Goal: Transaction & Acquisition: Download file/media

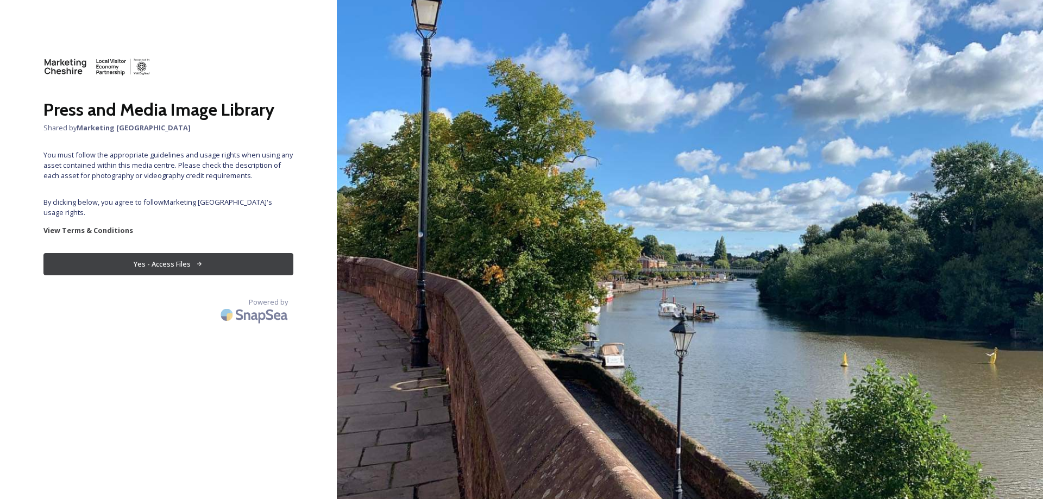
click at [152, 256] on button "Yes - Access Files" at bounding box center [168, 264] width 250 height 22
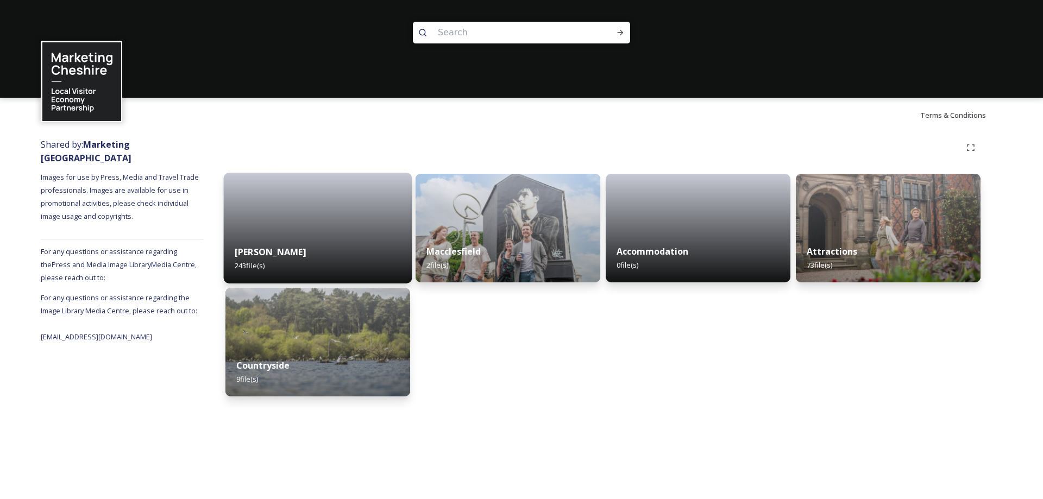
click at [278, 229] on div at bounding box center [318, 228] width 188 height 111
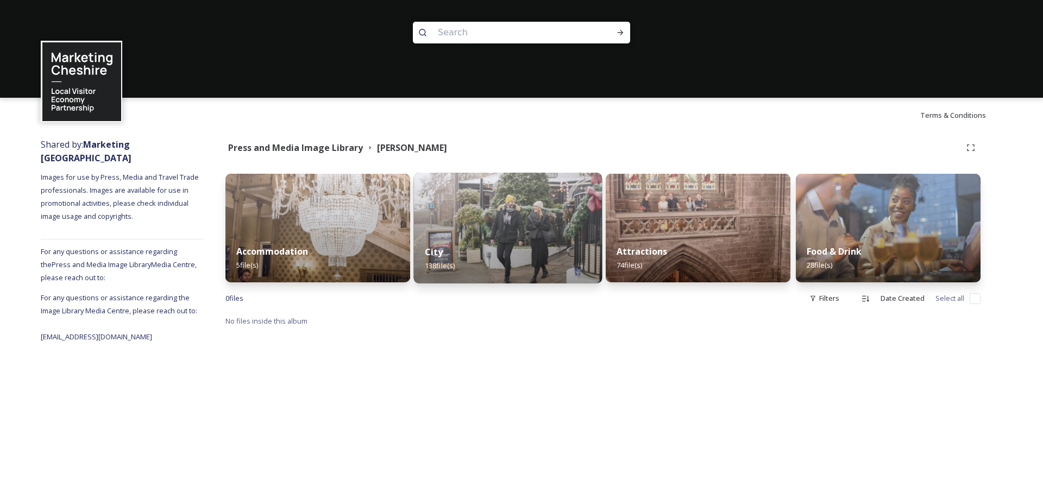
click at [512, 229] on img at bounding box center [508, 228] width 188 height 111
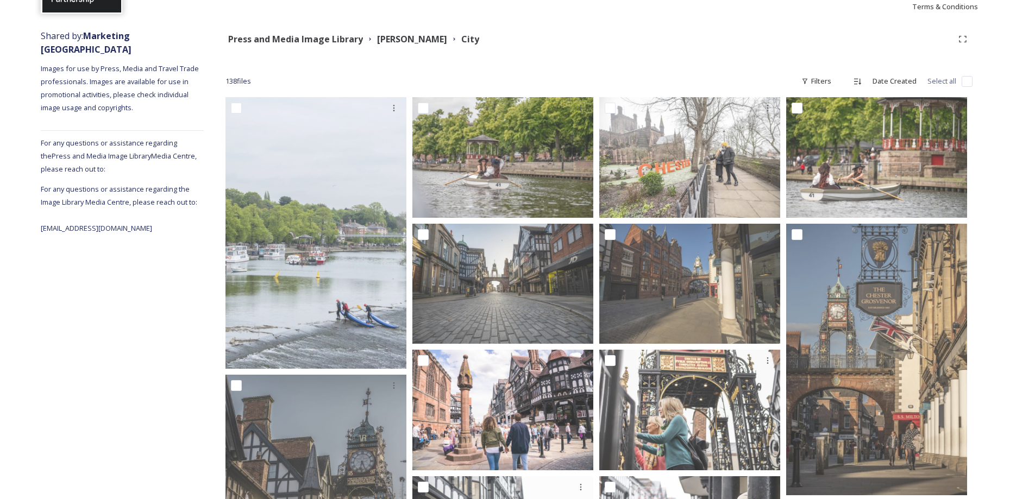
scroll to position [54, 0]
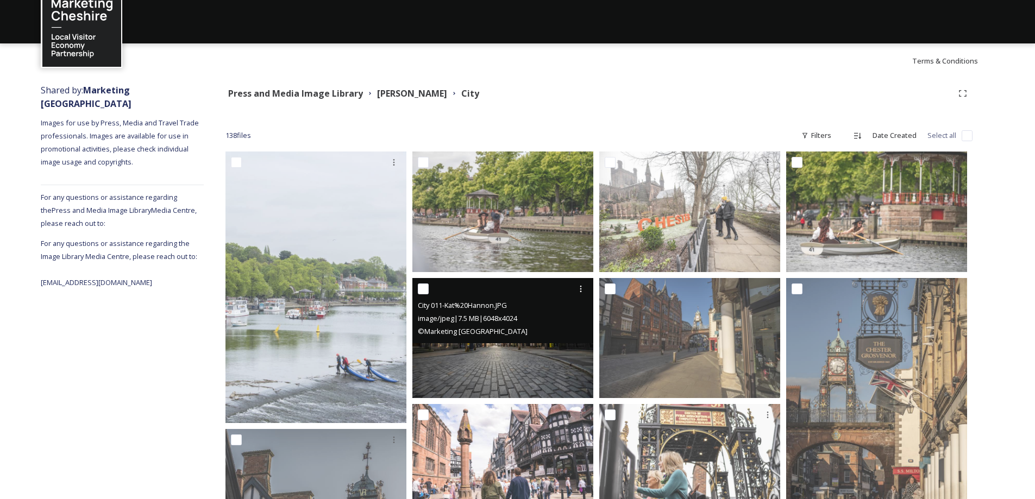
click at [499, 362] on img at bounding box center [502, 338] width 181 height 121
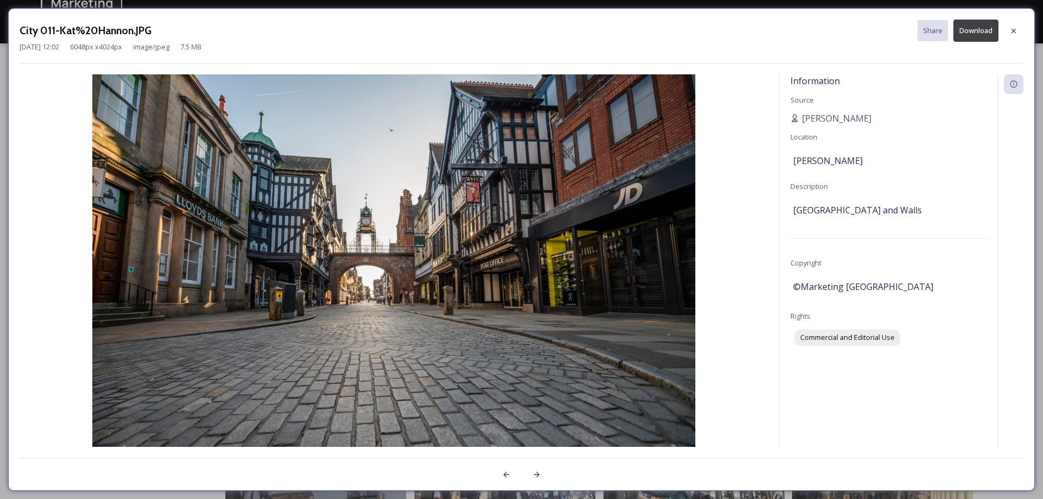
click at [970, 31] on button "Download" at bounding box center [975, 31] width 45 height 22
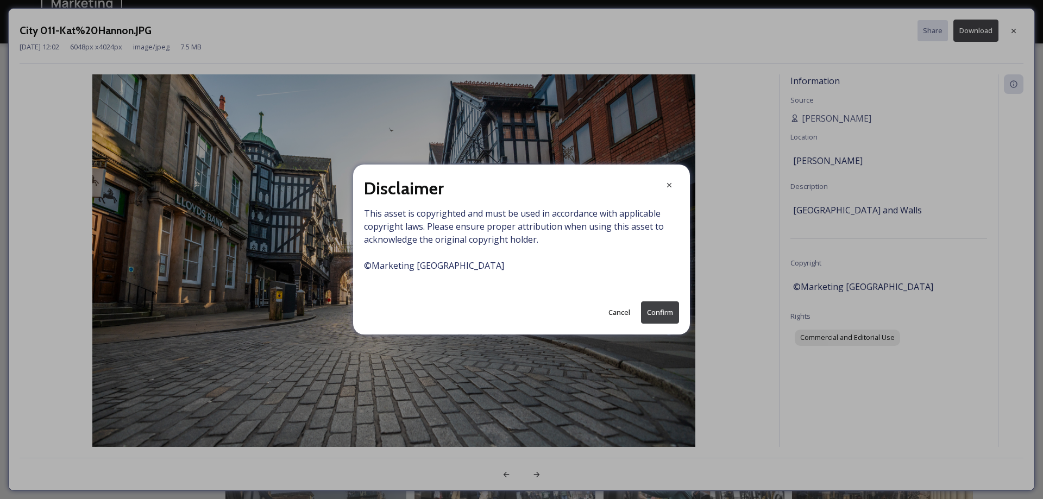
click at [655, 314] on button "Confirm" at bounding box center [660, 312] width 38 height 22
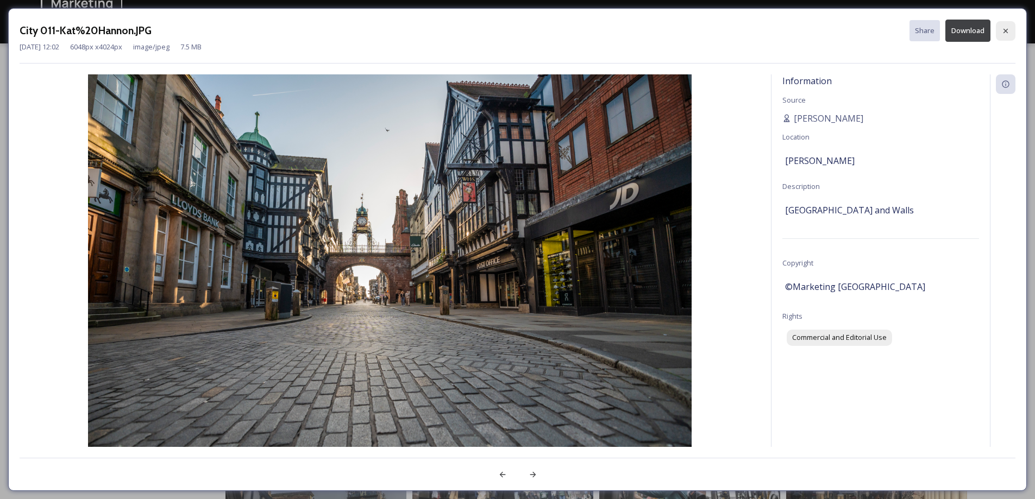
click at [1005, 30] on icon at bounding box center [1005, 30] width 4 height 4
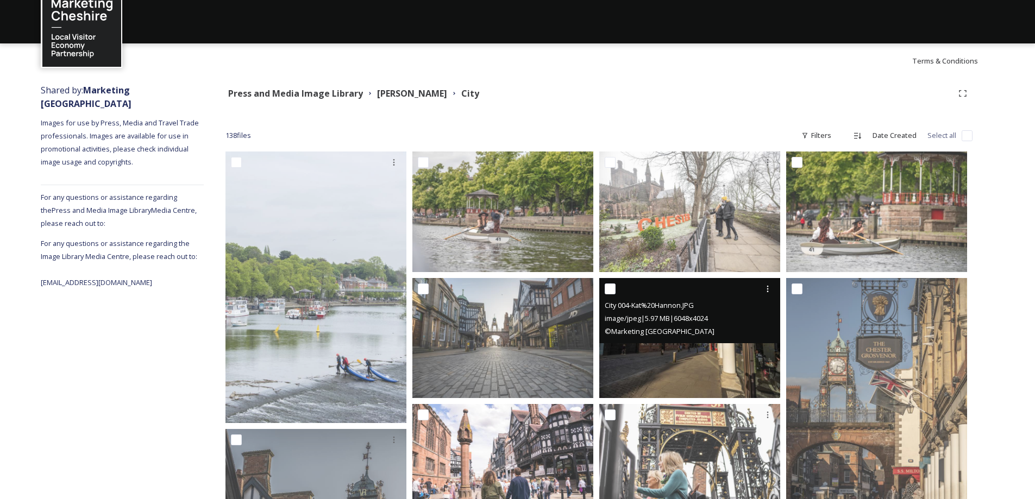
scroll to position [109, 0]
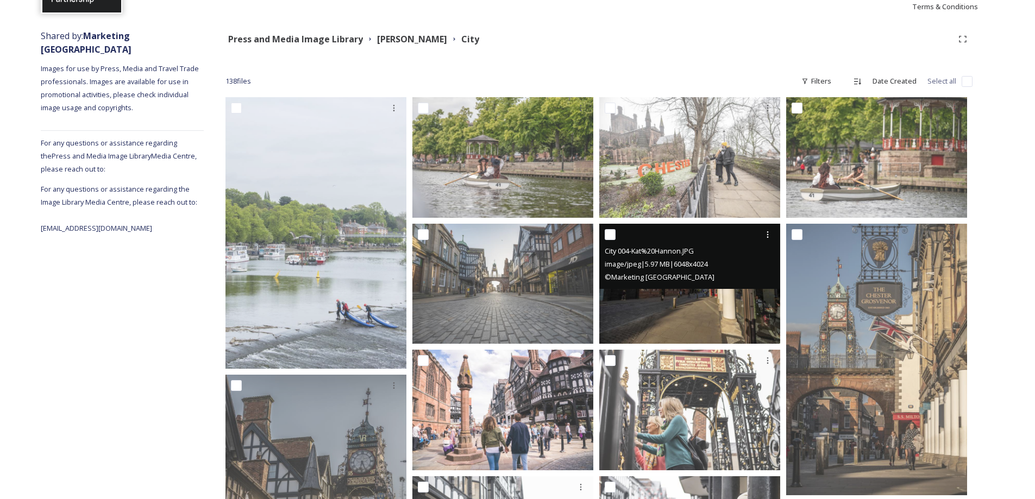
click at [689, 283] on div "City 004-Kat%20Hannon.JPG image/jpeg | 5.97 MB | 6048 x 4024 © Marketing [GEOGR…" at bounding box center [689, 256] width 181 height 65
click at [686, 304] on img at bounding box center [689, 284] width 181 height 121
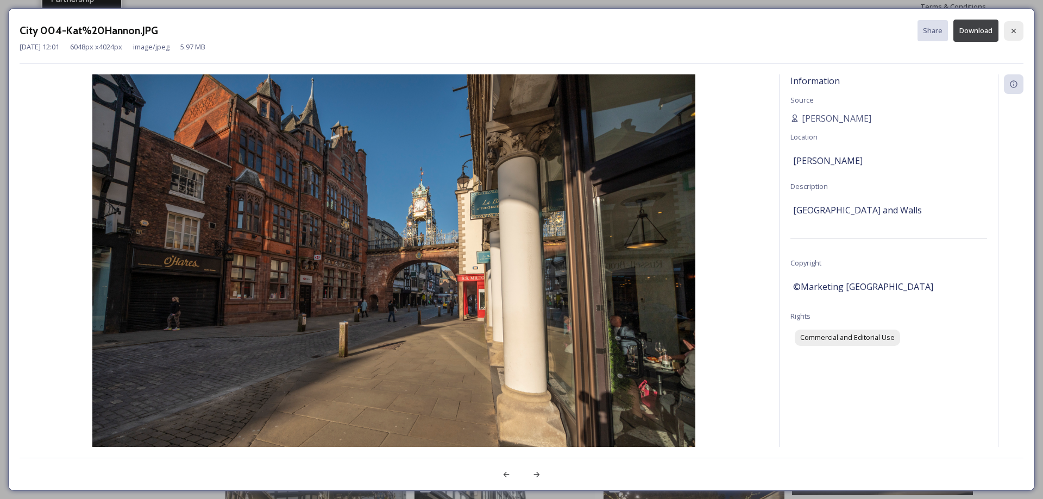
click at [1011, 32] on icon at bounding box center [1013, 31] width 9 height 9
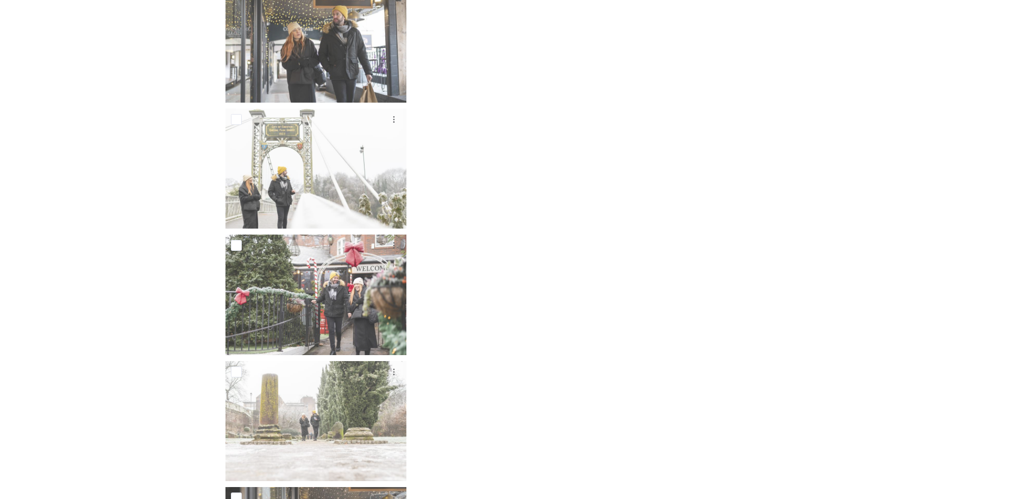
scroll to position [5509, 0]
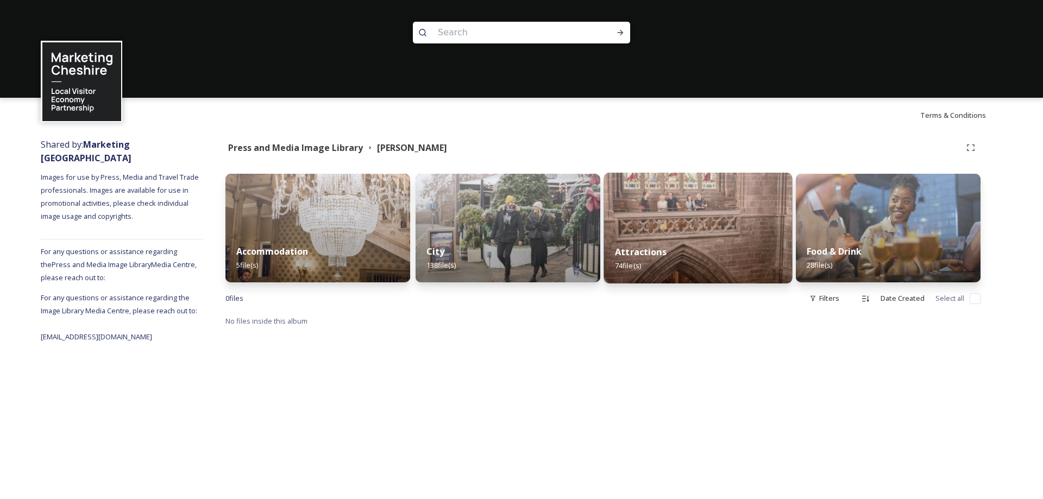
click at [669, 235] on div "Attractions 74 file(s)" at bounding box center [698, 258] width 188 height 49
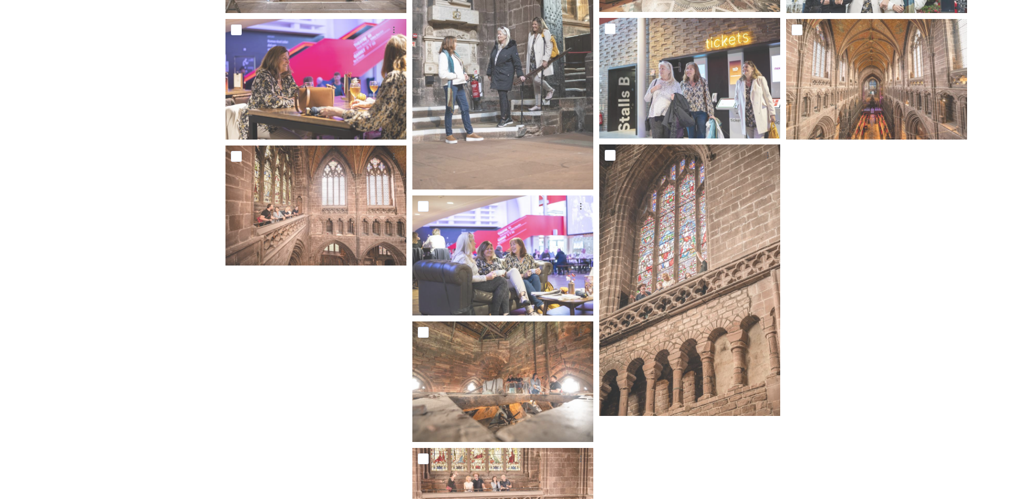
scroll to position [2428, 0]
